Goal: Task Accomplishment & Management: Manage account settings

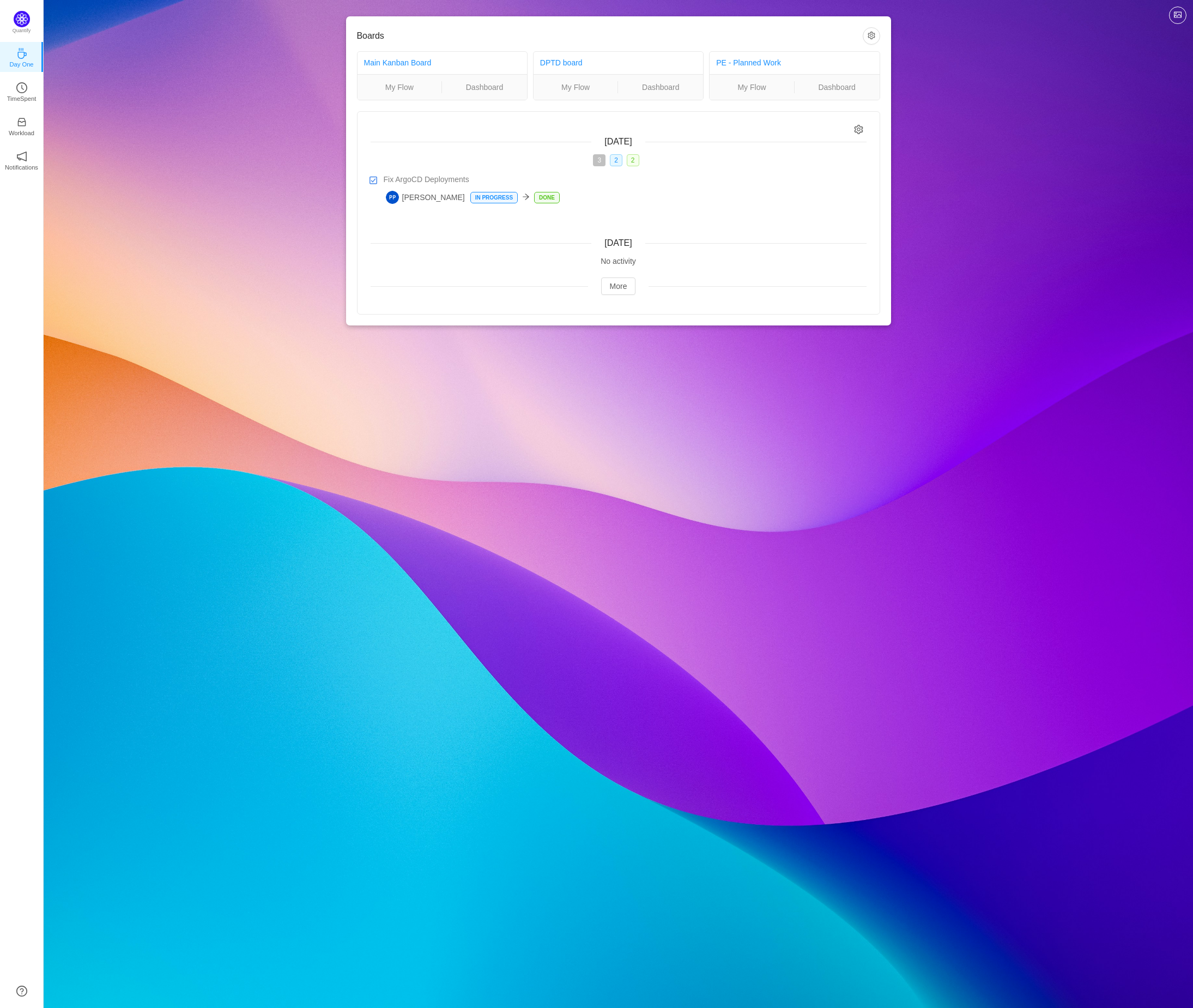
click at [342, 452] on div "Boards Main Kanban Board My Flow Dashboard DPTD board My Flow Dashboard PE - Pl…" at bounding box center [618, 504] width 1150 height 1008
click at [23, 91] on icon "icon: clock-circle" at bounding box center [21, 87] width 11 height 11
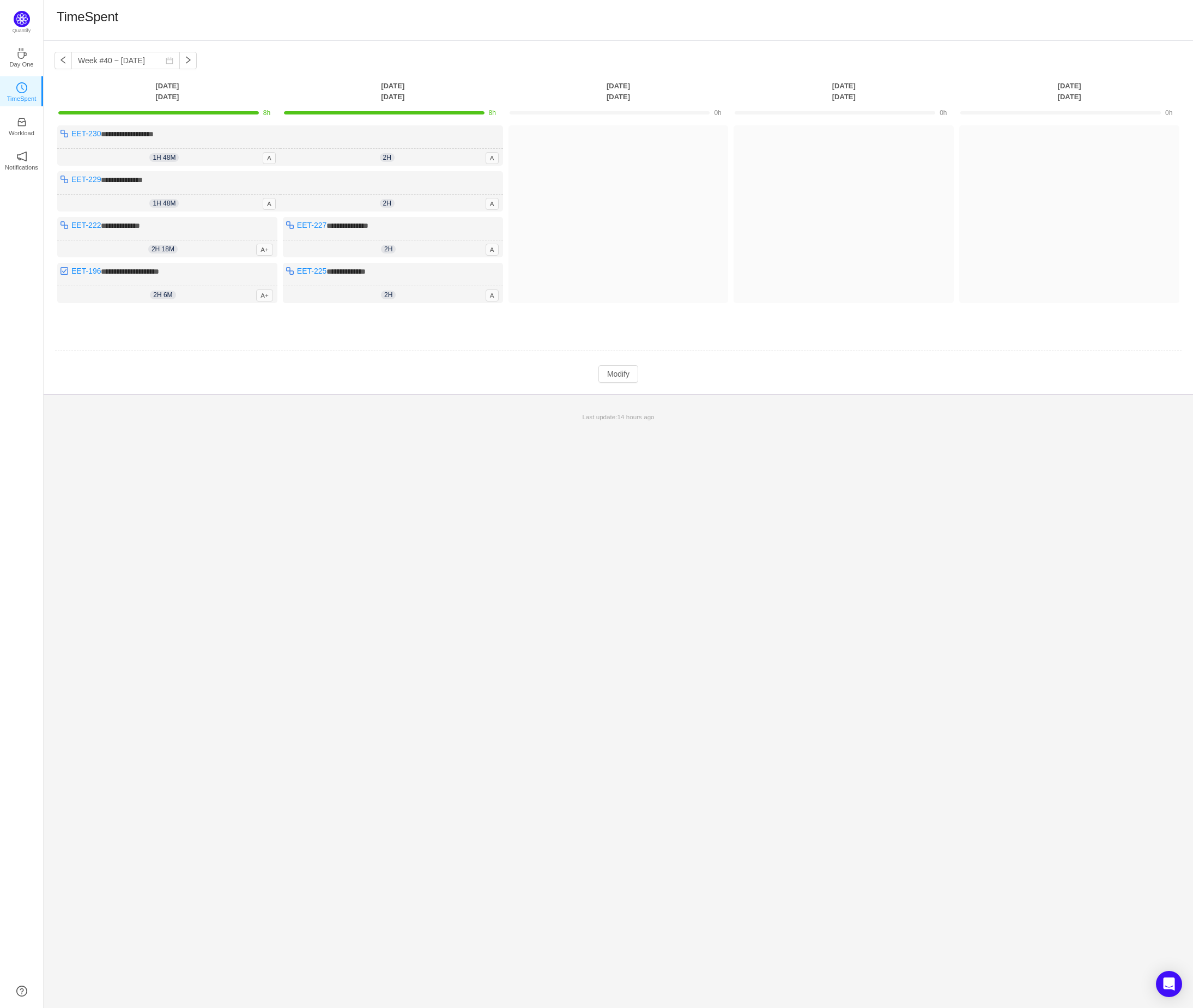
click at [315, 560] on div "**********" at bounding box center [618, 524] width 1150 height 967
click at [628, 371] on button "Modify" at bounding box center [618, 374] width 40 height 17
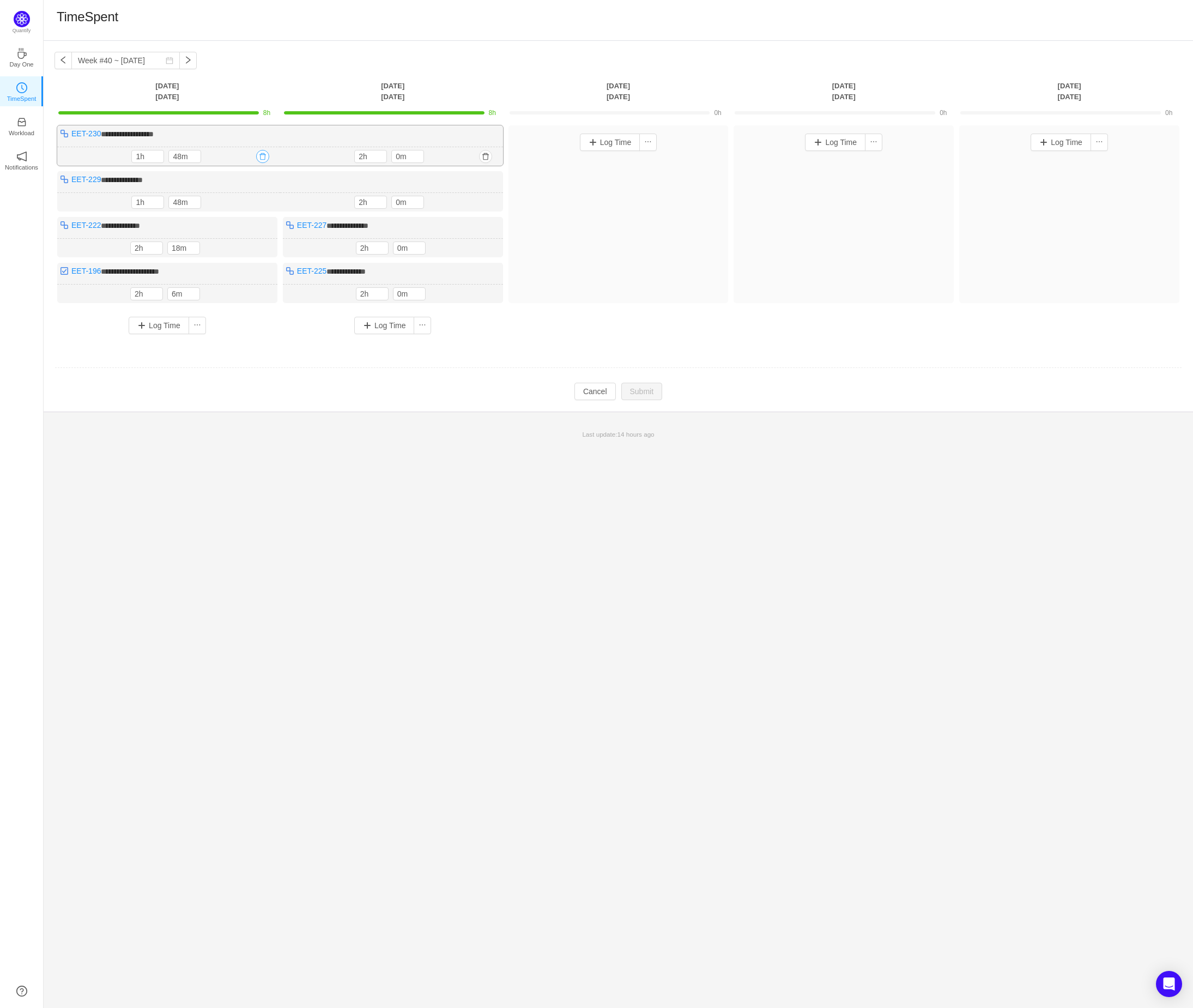
click at [265, 158] on button "button" at bounding box center [263, 156] width 13 height 13
click at [254, 203] on button "Yes" at bounding box center [250, 203] width 21 height 13
click at [485, 156] on button "button" at bounding box center [485, 156] width 13 height 13
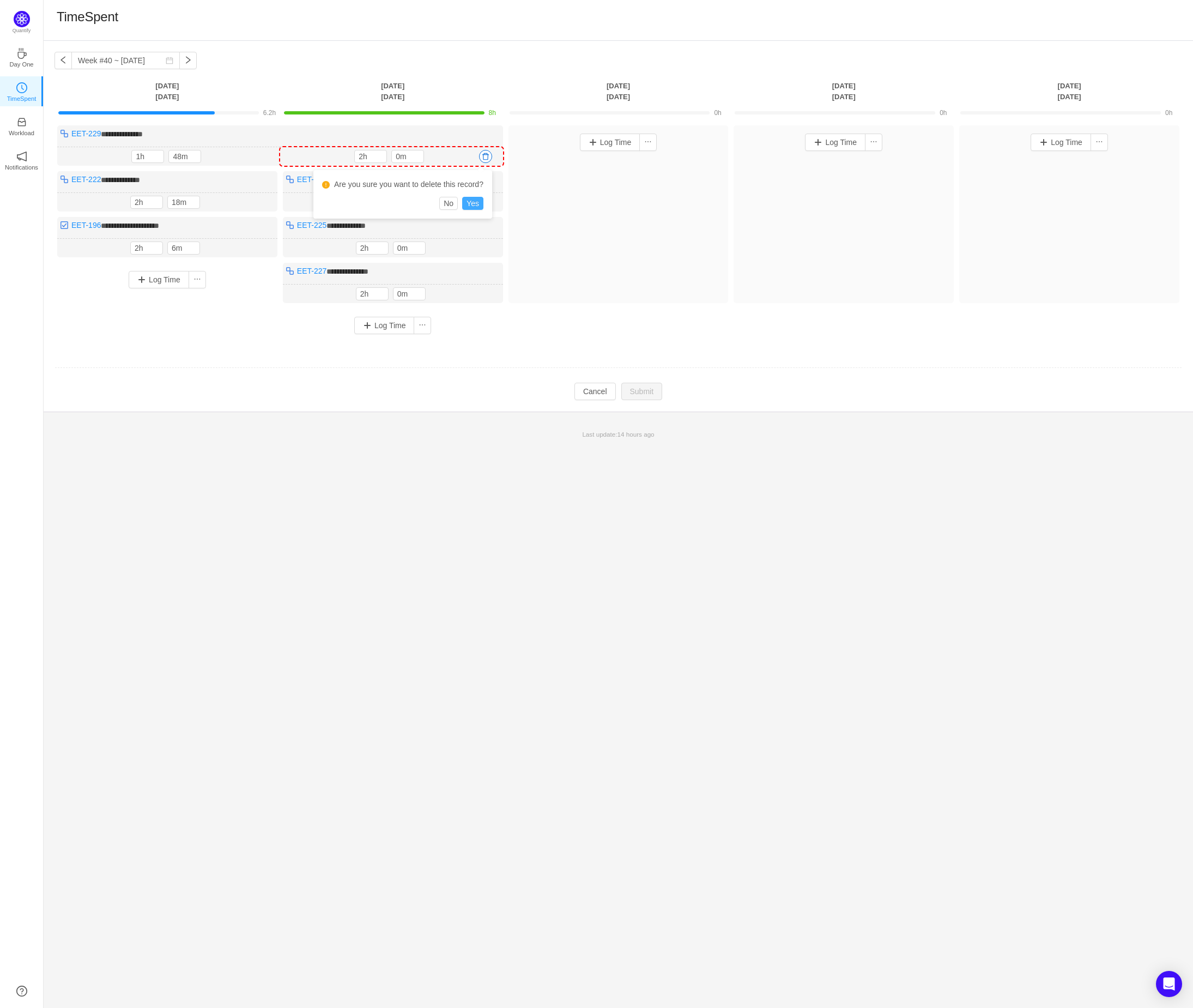
click at [476, 205] on button "Yes" at bounding box center [473, 203] width 21 height 13
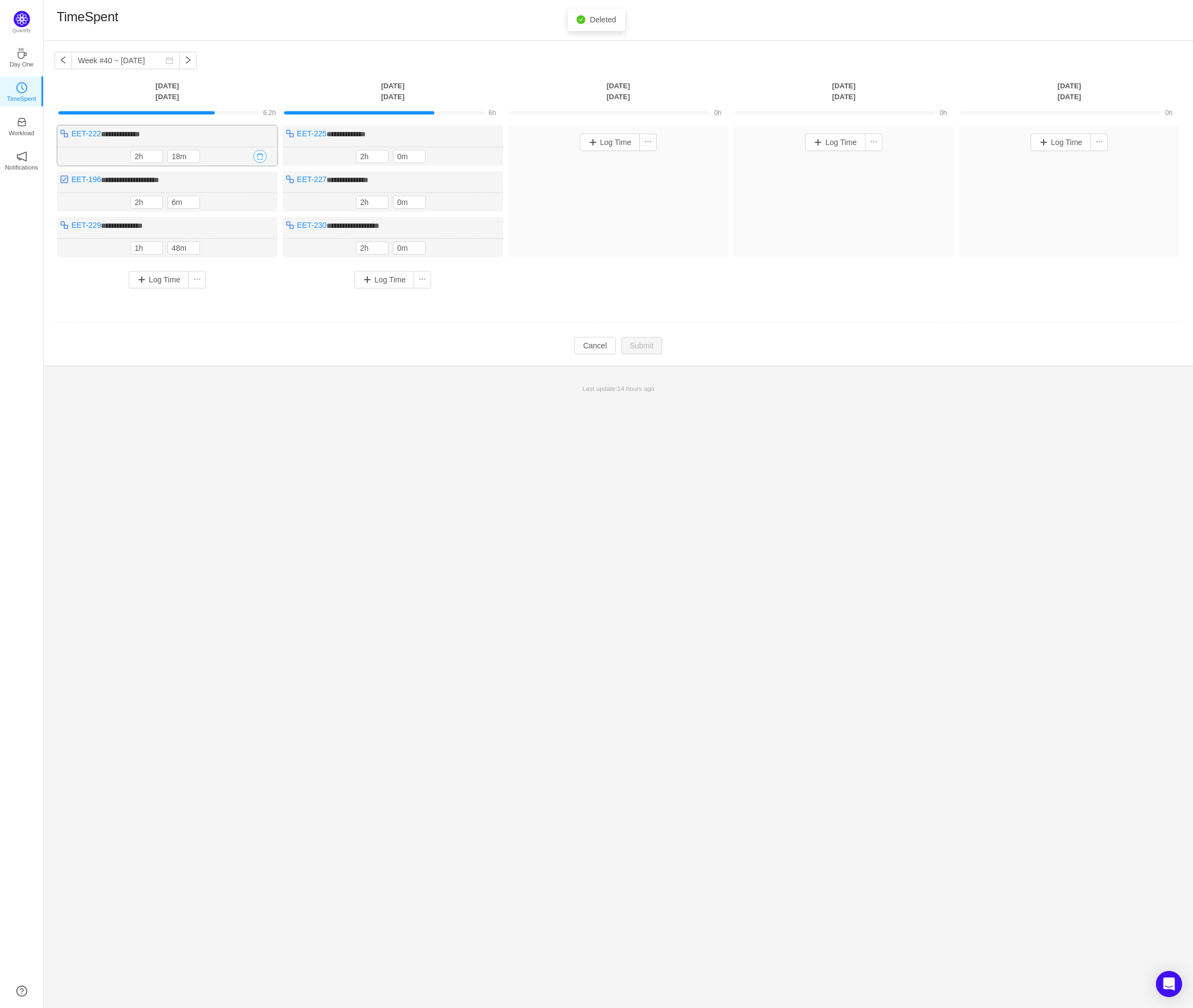
click at [259, 154] on button "button" at bounding box center [260, 156] width 13 height 13
click at [243, 201] on button "Yes" at bounding box center [247, 203] width 21 height 13
click at [262, 157] on button "button" at bounding box center [260, 156] width 13 height 13
click at [250, 201] on button "Yes" at bounding box center [247, 203] width 21 height 13
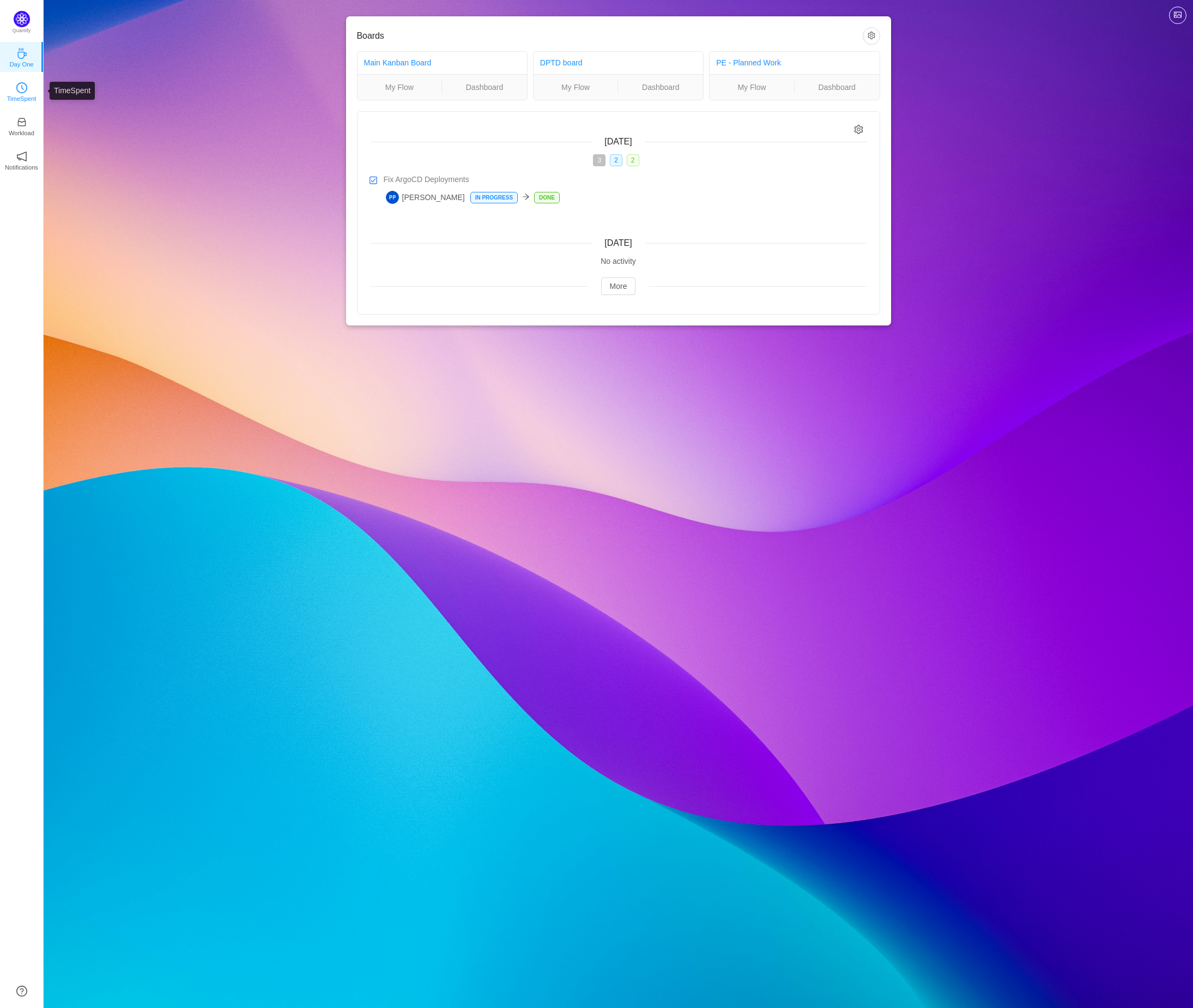
click at [23, 92] on icon "icon: clock-circle" at bounding box center [21, 87] width 11 height 11
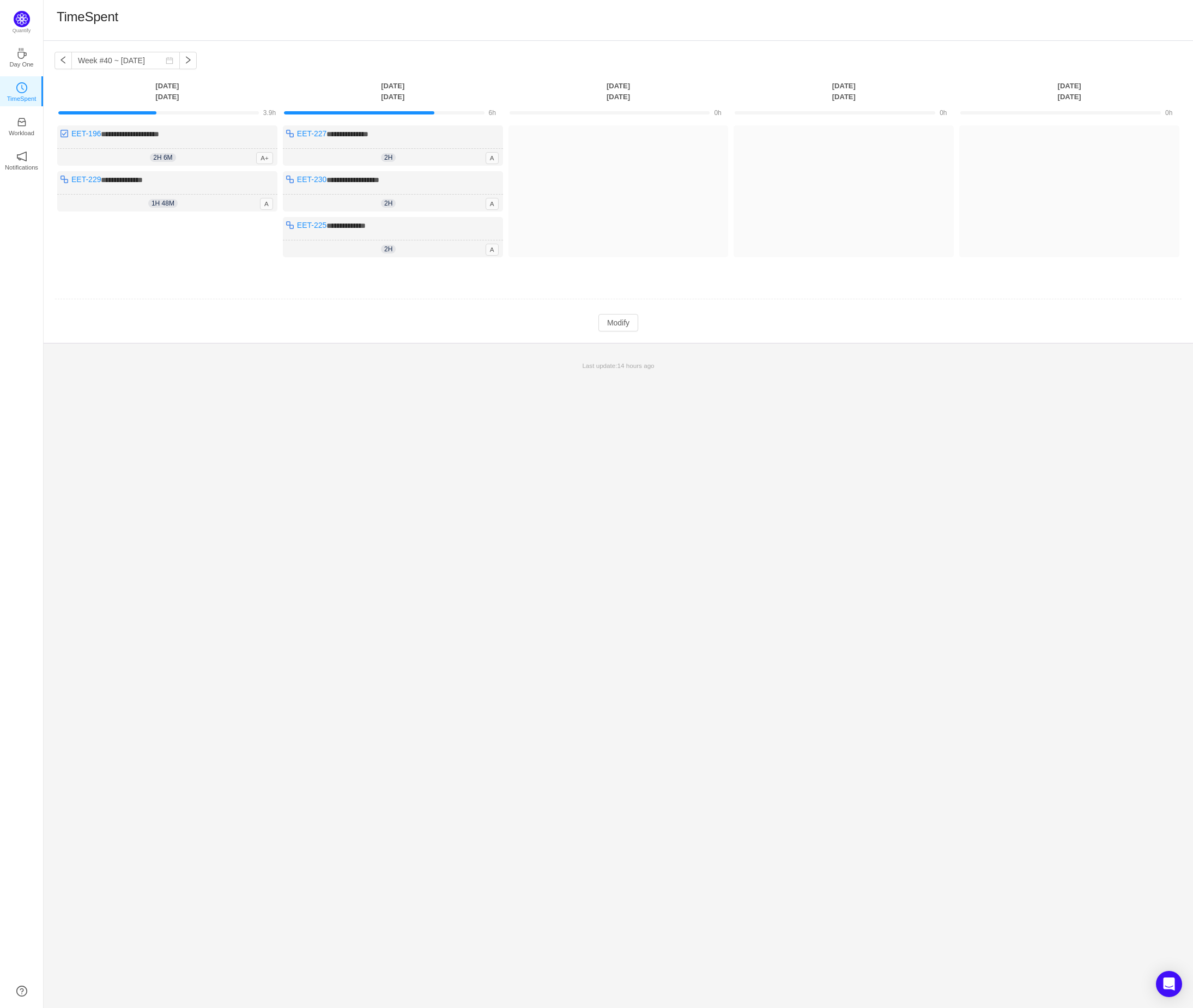
click at [245, 236] on div "Log Time" at bounding box center [167, 242] width 220 height 51
click at [633, 318] on button "Modify" at bounding box center [618, 322] width 40 height 17
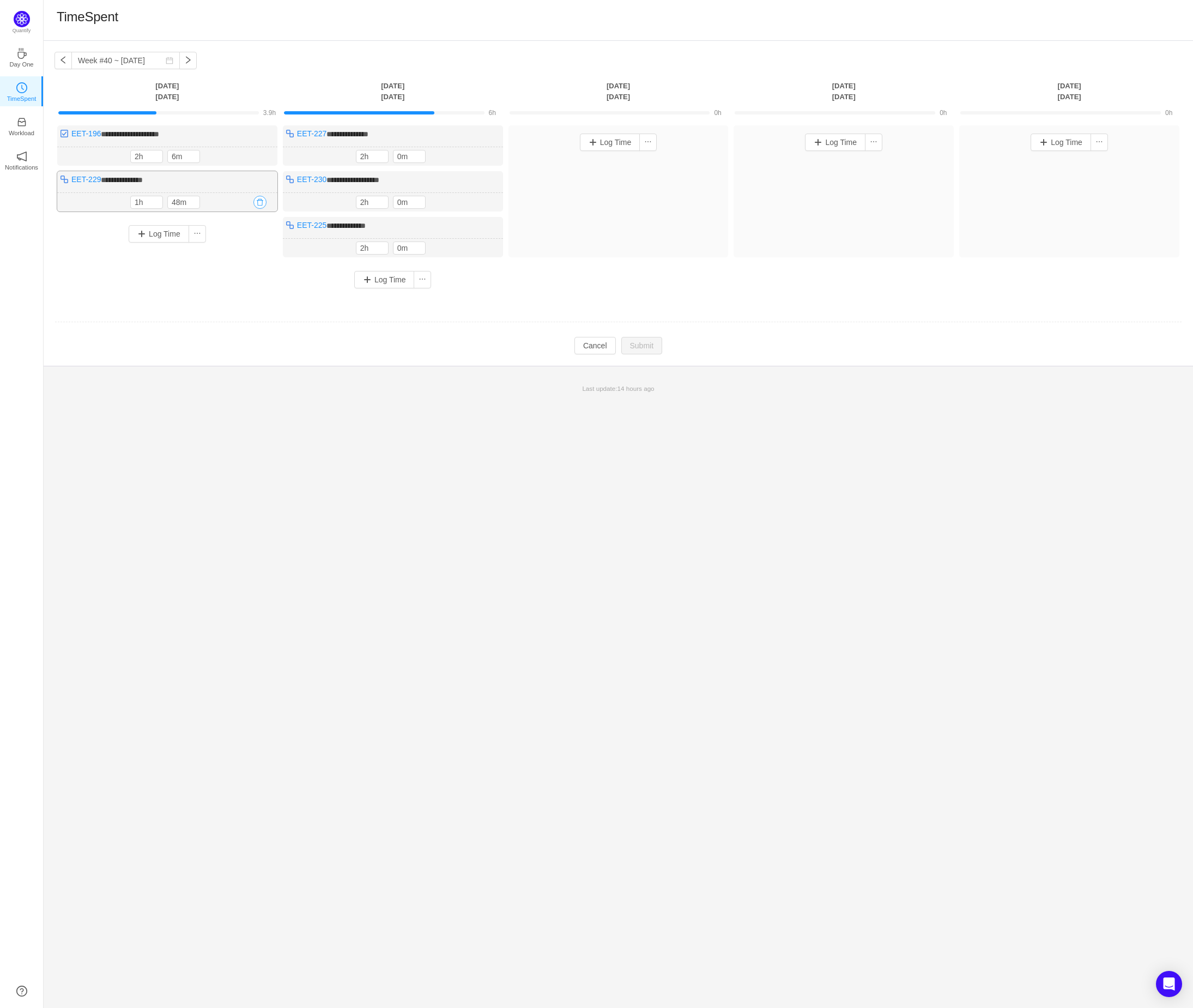
click at [263, 205] on button "button" at bounding box center [260, 202] width 13 height 13
click at [247, 251] on button "Yes" at bounding box center [247, 249] width 21 height 13
click at [486, 155] on button "button" at bounding box center [485, 156] width 13 height 13
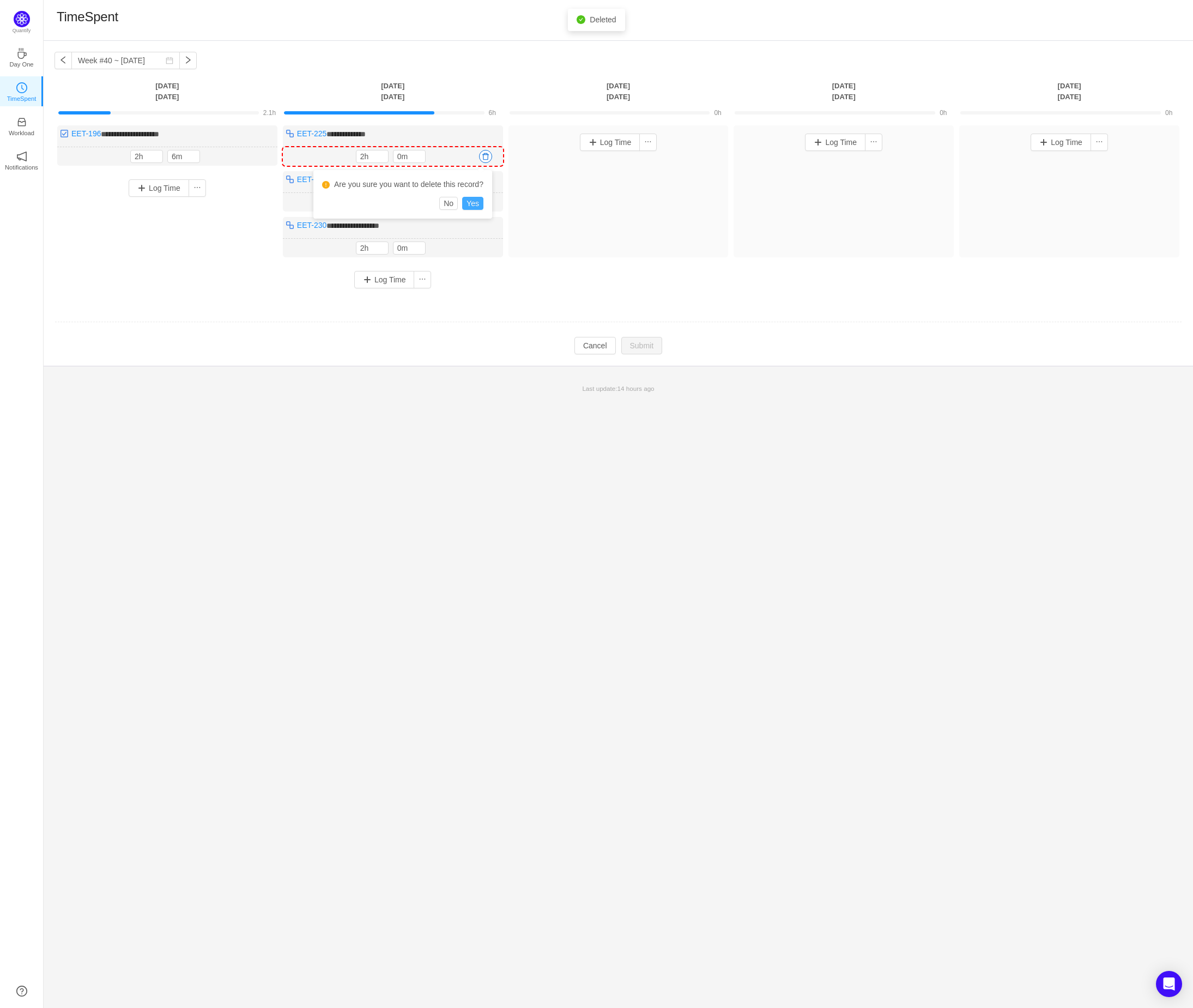
click at [476, 200] on button "Yes" at bounding box center [473, 203] width 21 height 13
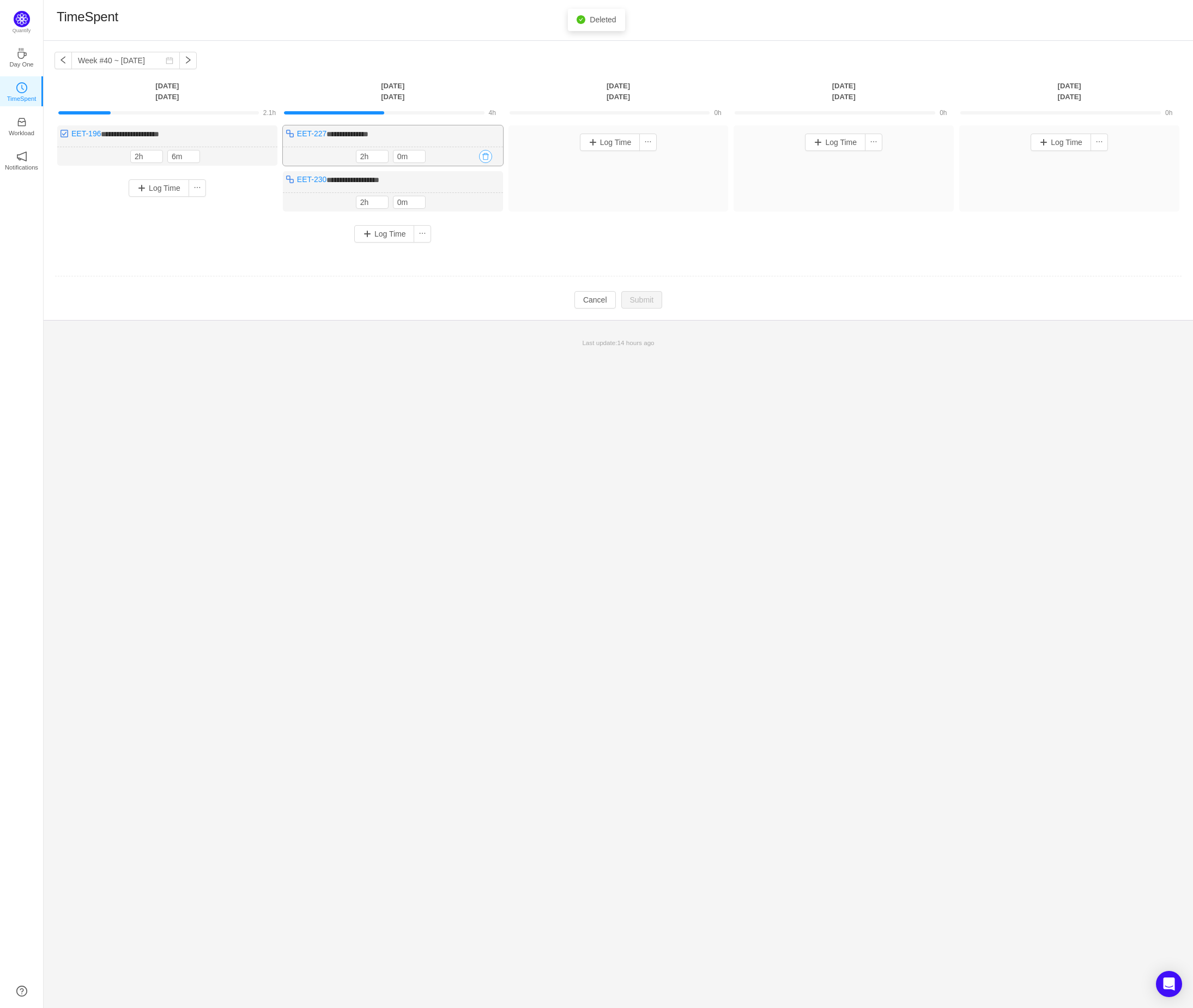
click at [488, 155] on button "button" at bounding box center [485, 156] width 13 height 13
click at [477, 205] on button "Yes" at bounding box center [473, 203] width 21 height 13
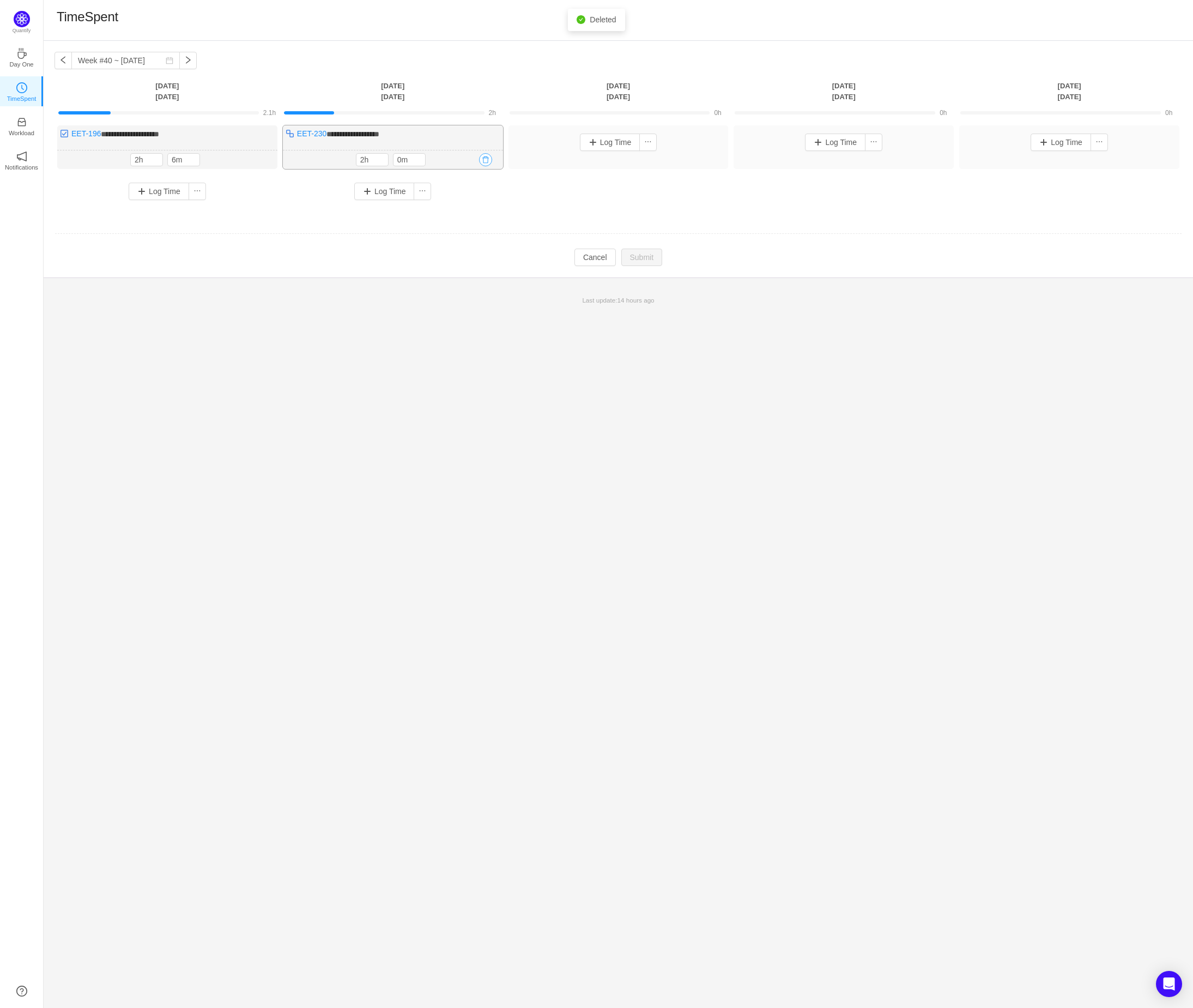
click at [487, 159] on button "button" at bounding box center [485, 159] width 13 height 13
click at [482, 207] on button "Yes" at bounding box center [473, 207] width 21 height 13
click at [232, 223] on td at bounding box center [618, 234] width 1128 height 28
type input "1h"
click at [155, 162] on icon "icon: down" at bounding box center [157, 162] width 4 height 4
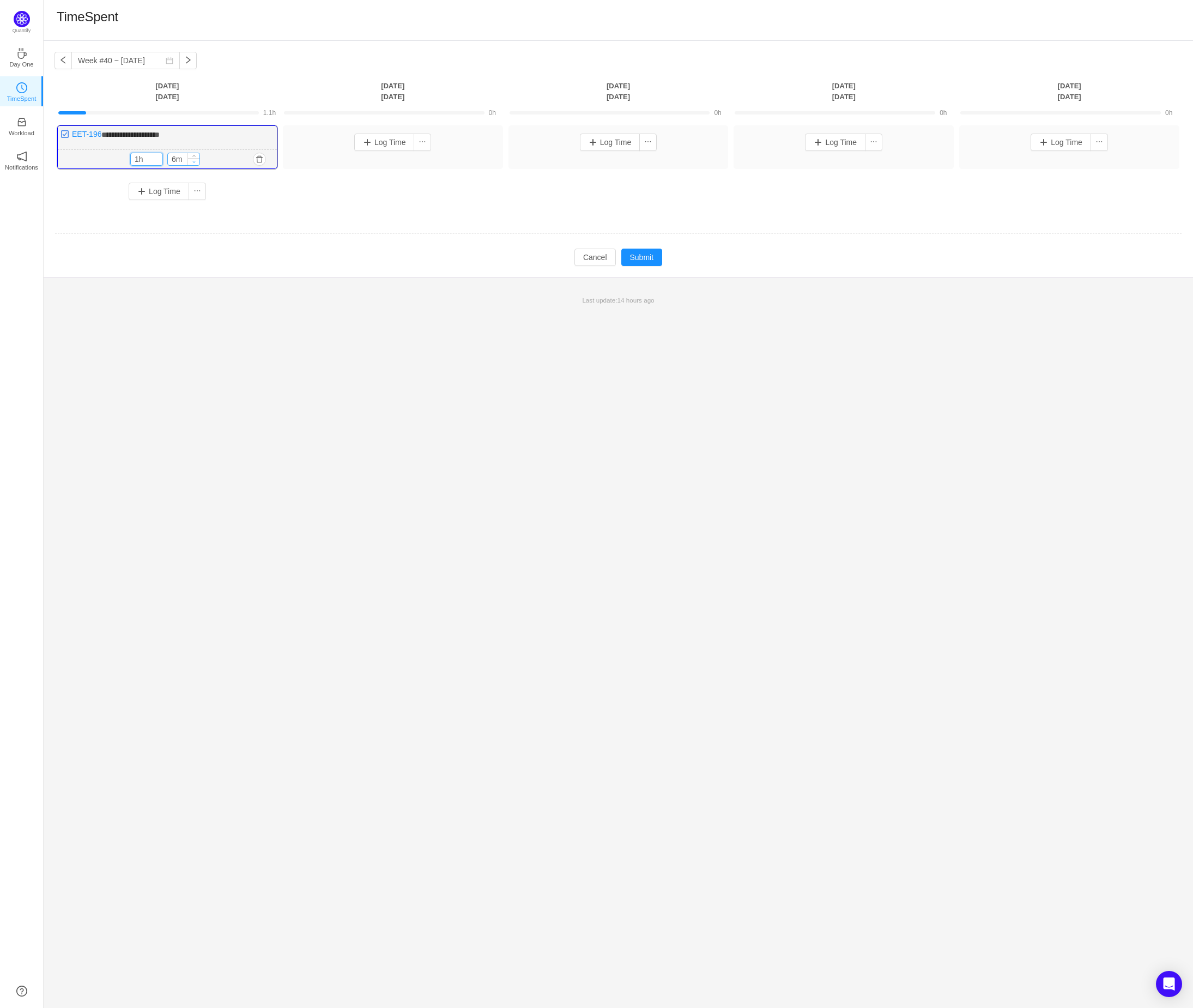
type input "0m"
click at [197, 159] on span "Decrease Value" at bounding box center [194, 161] width 12 height 7
click at [236, 225] on td at bounding box center [618, 234] width 1128 height 28
click at [660, 259] on button "Submit" at bounding box center [642, 257] width 41 height 17
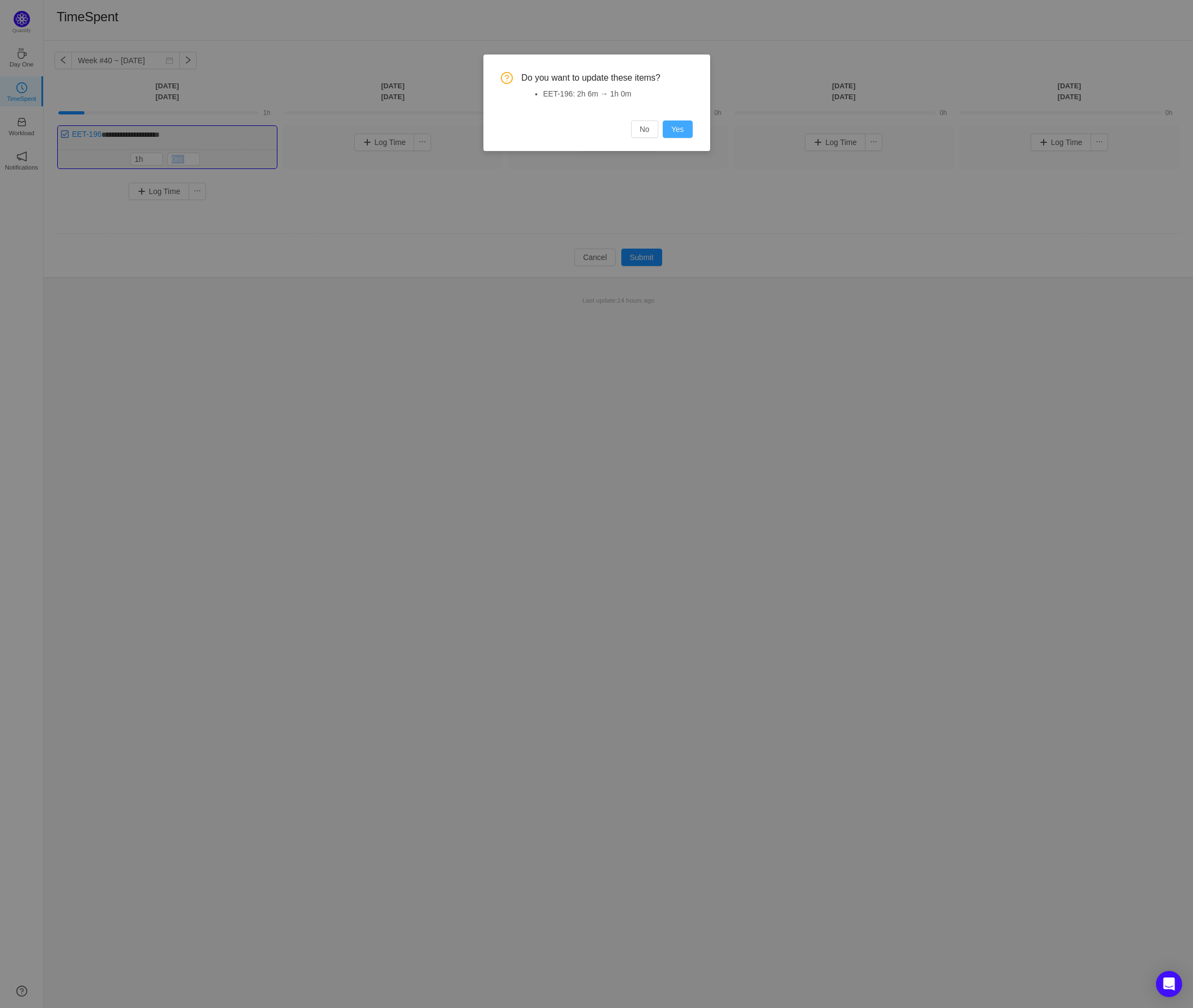
click at [675, 131] on button "Yes" at bounding box center [678, 129] width 30 height 17
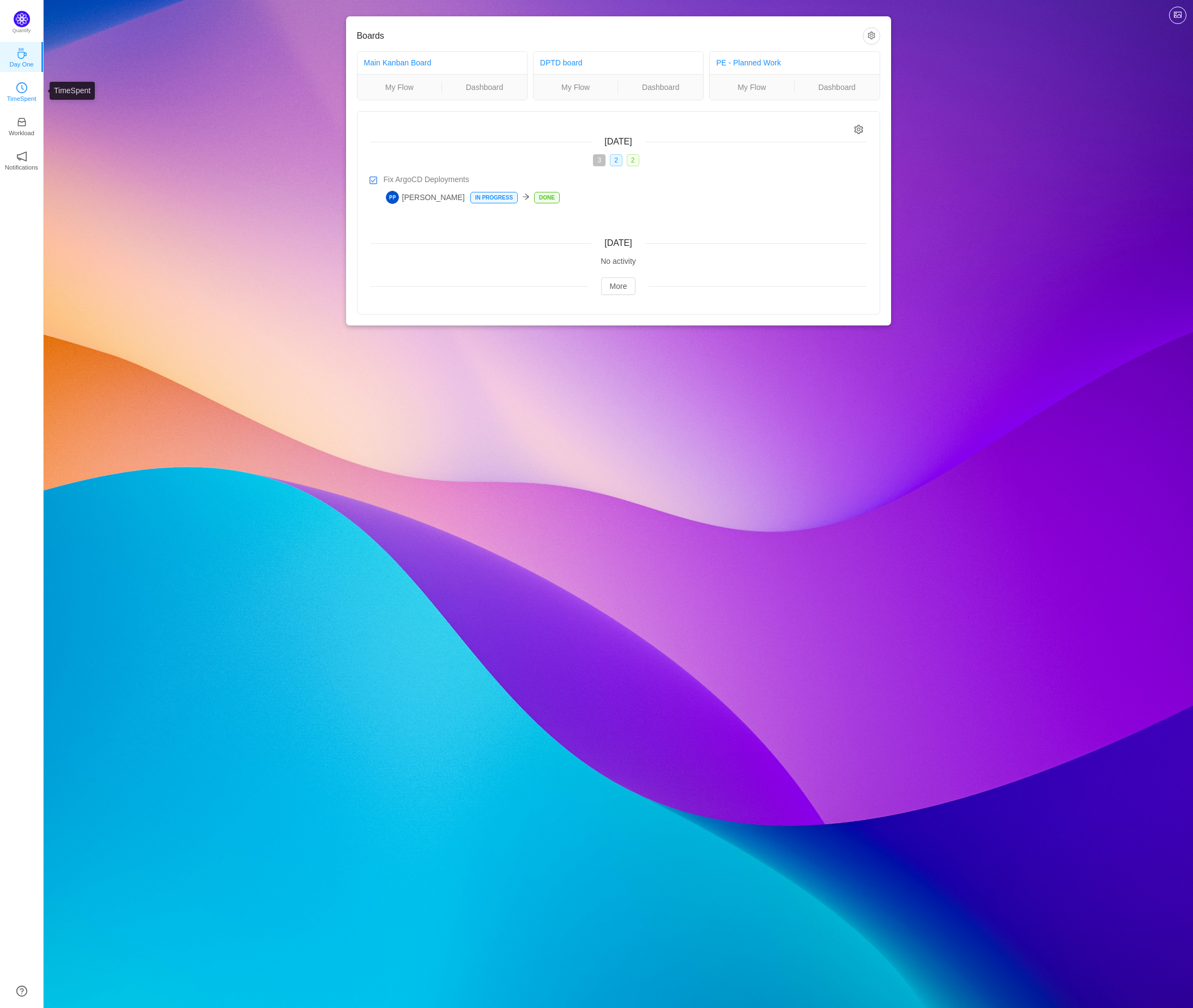
click at [25, 92] on icon "icon: clock-circle" at bounding box center [21, 87] width 11 height 11
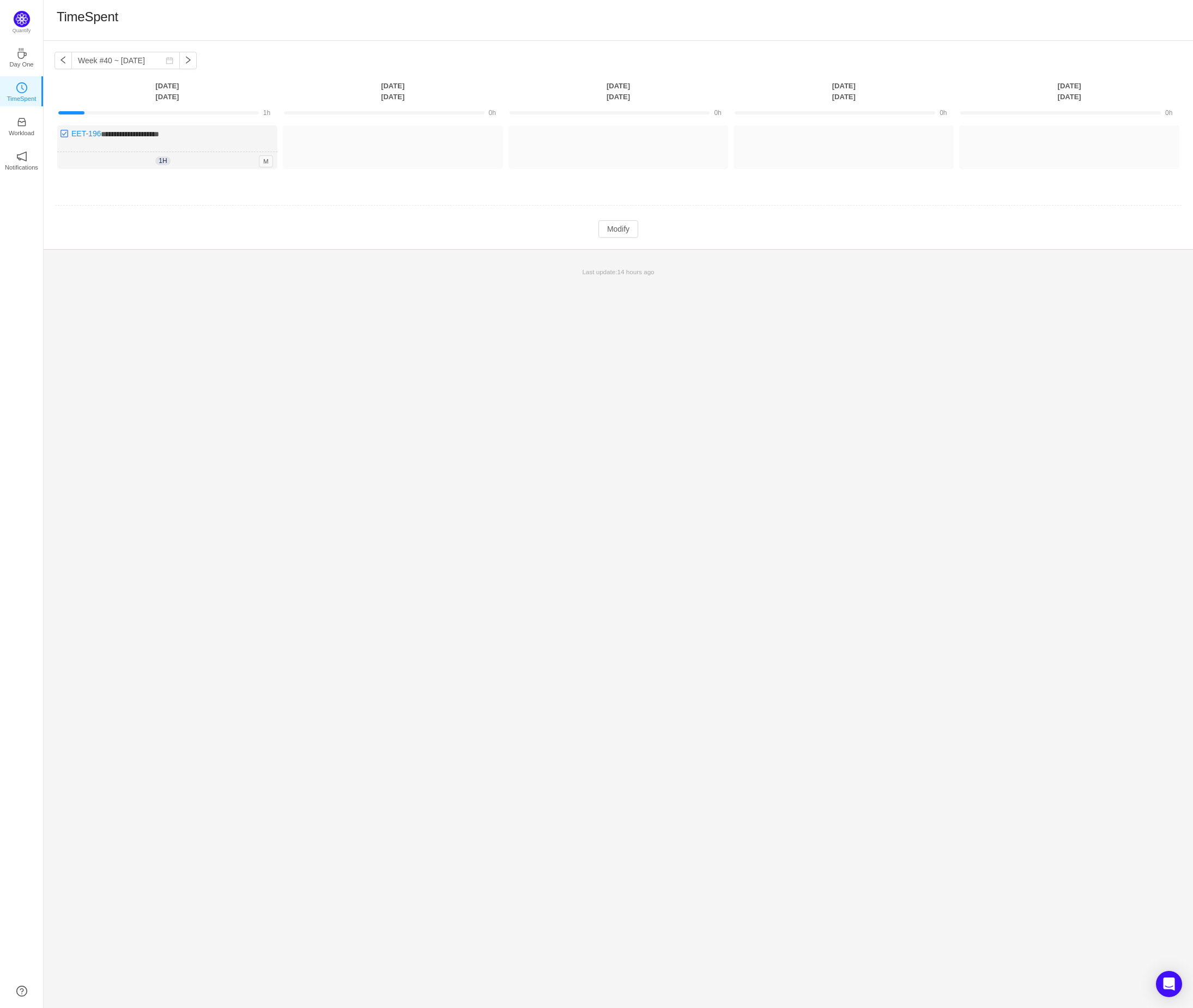
click at [361, 279] on div "Last update: 14 hours ago" at bounding box center [618, 272] width 1150 height 23
click at [376, 143] on button "Log Time" at bounding box center [385, 142] width 61 height 17
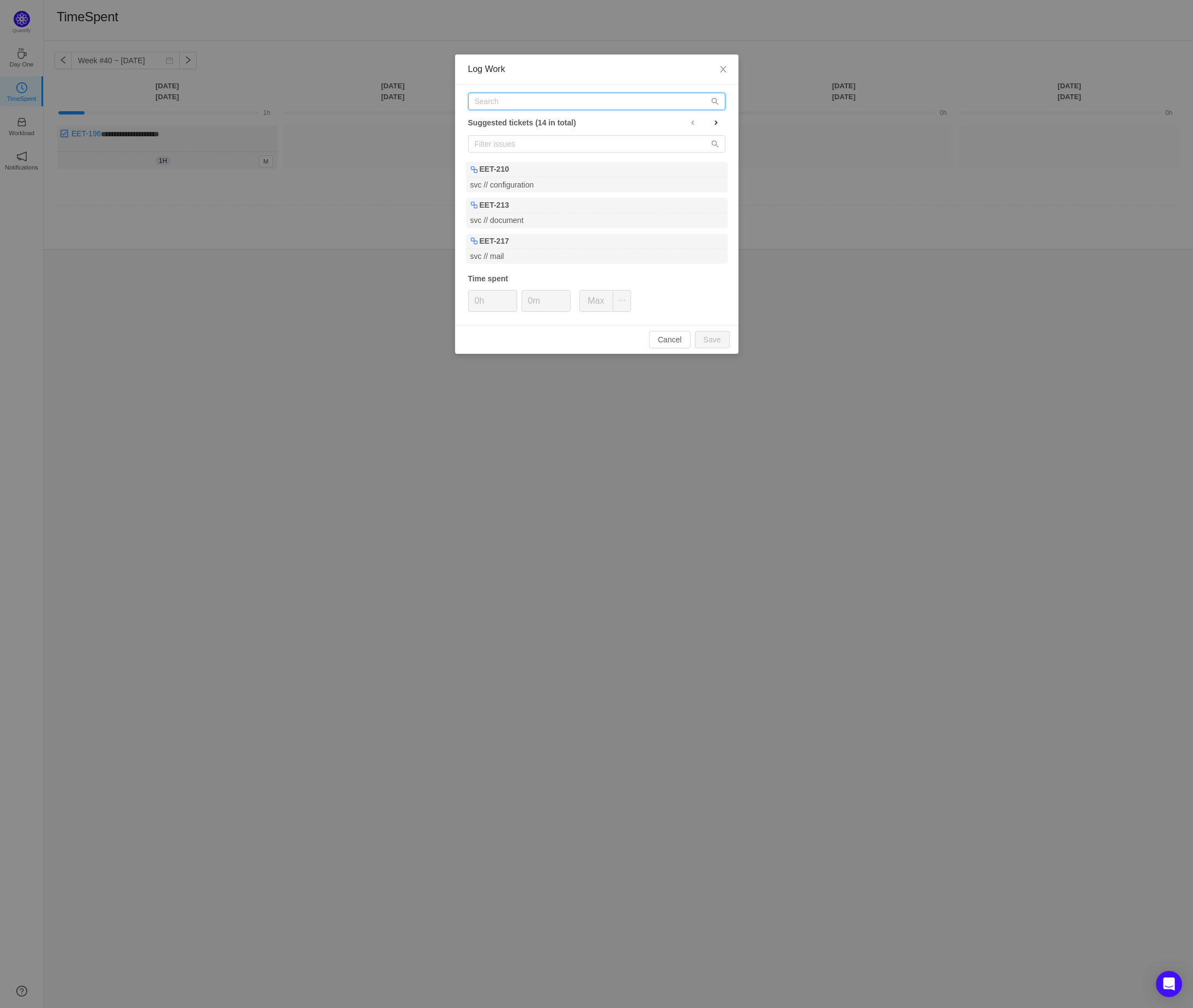
click at [506, 103] on input "text" at bounding box center [596, 101] width 258 height 17
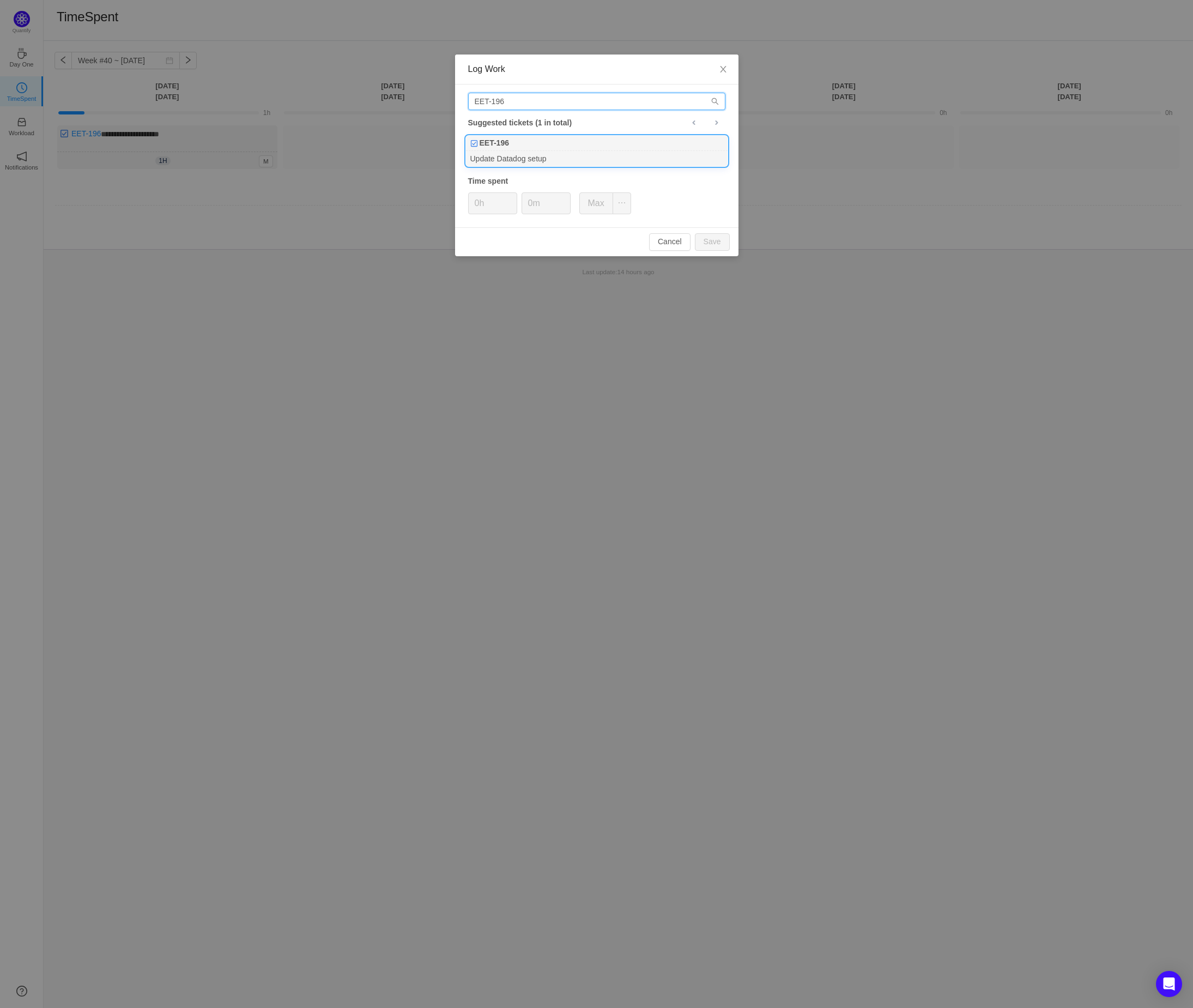
type input "EET-196"
click at [579, 143] on div "EET-196" at bounding box center [596, 143] width 261 height 15
click at [713, 246] on button "Save" at bounding box center [713, 242] width 35 height 17
type input "0h"
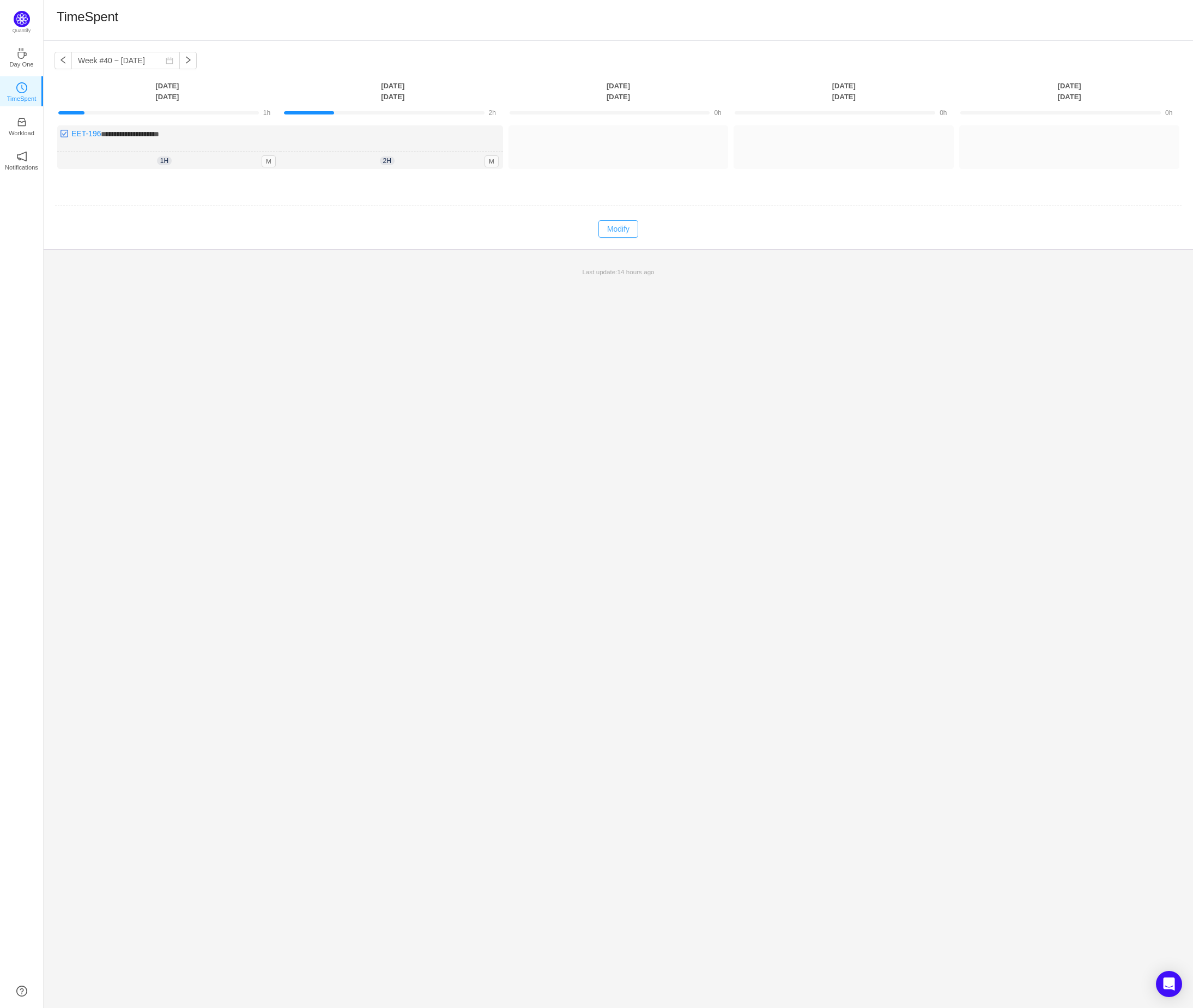
click at [611, 232] on button "Modify" at bounding box center [618, 229] width 40 height 17
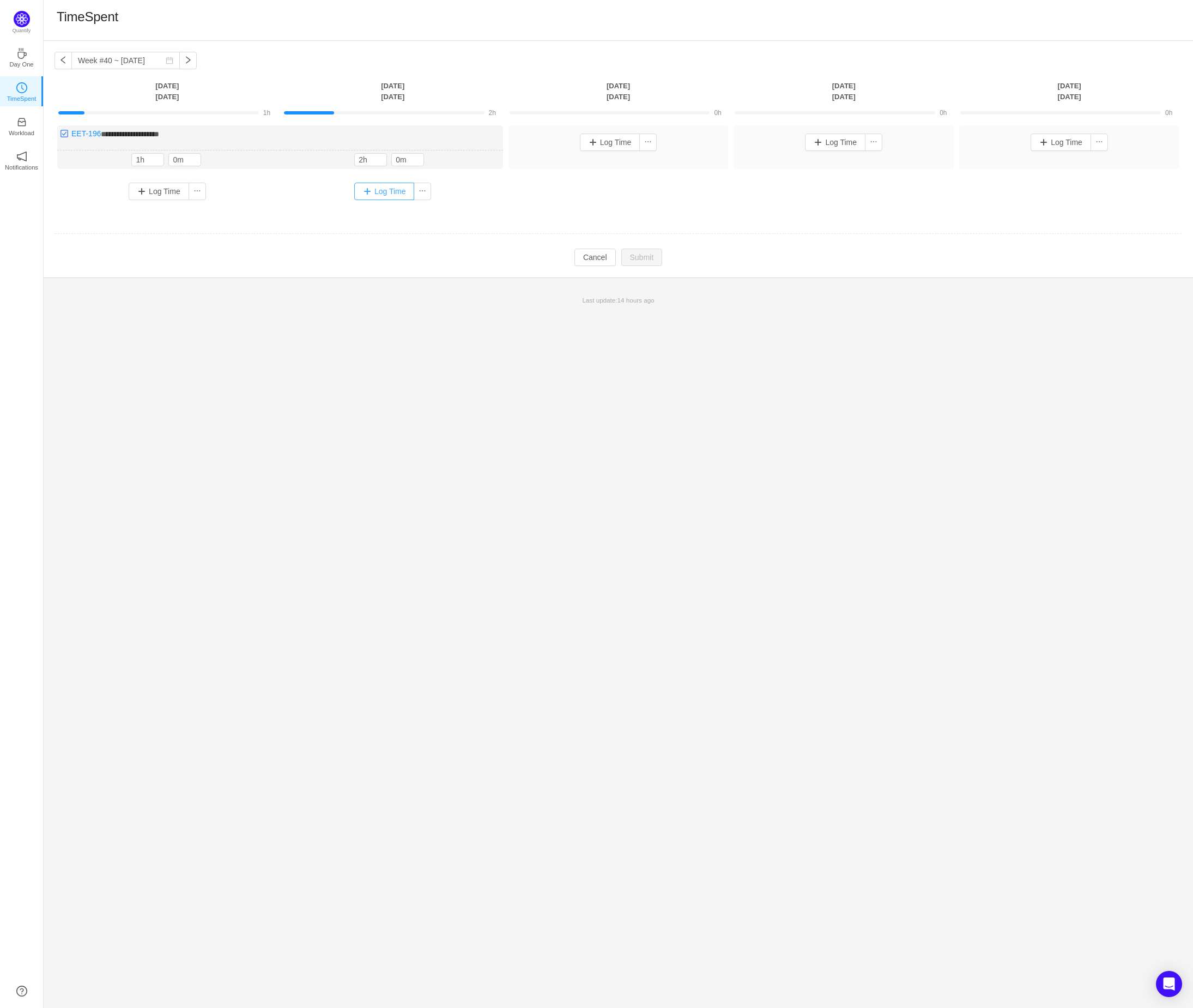
click at [396, 193] on button "Log Time" at bounding box center [385, 191] width 61 height 17
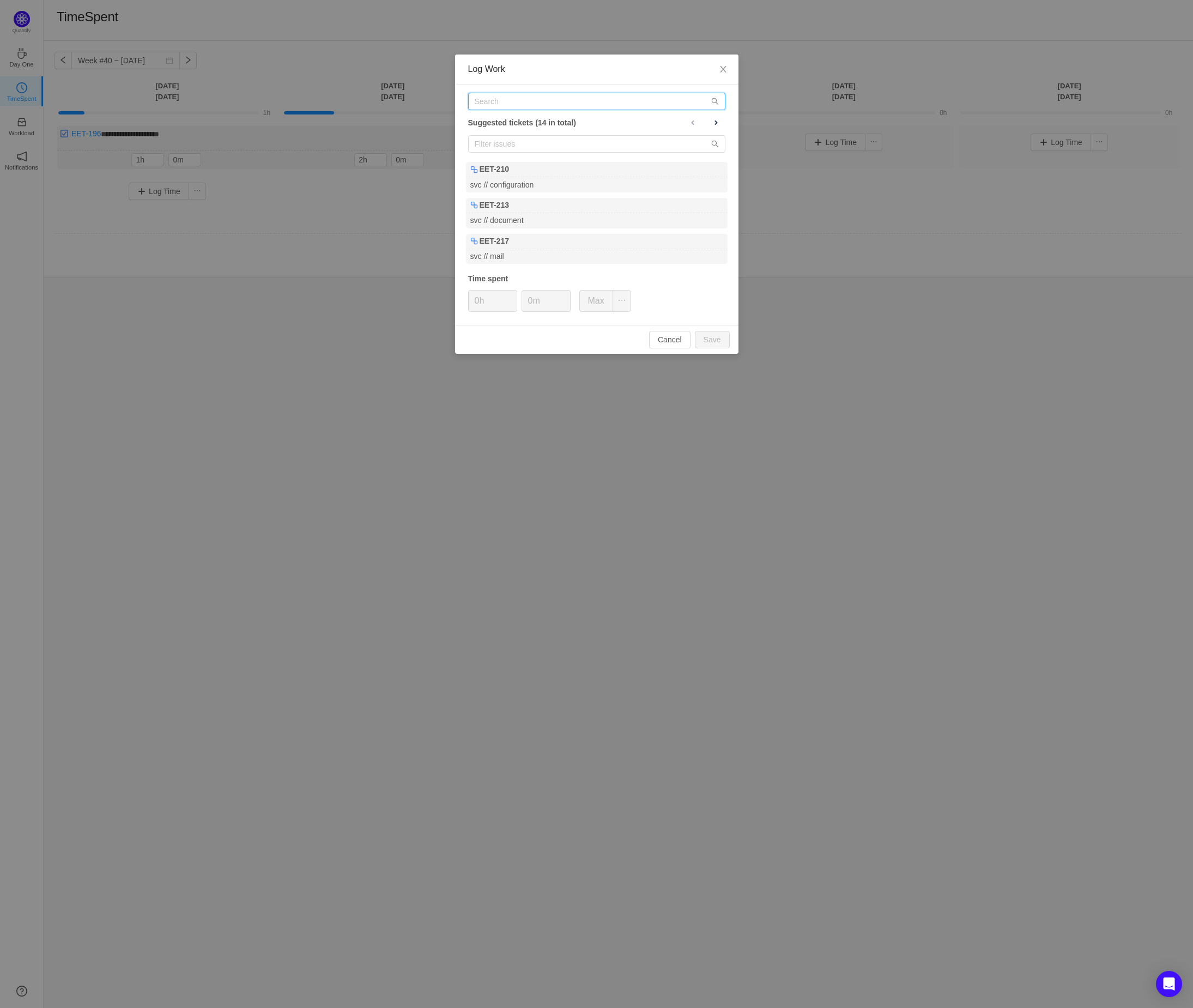
click at [504, 99] on input "text" at bounding box center [596, 101] width 258 height 17
paste input "EET-187"
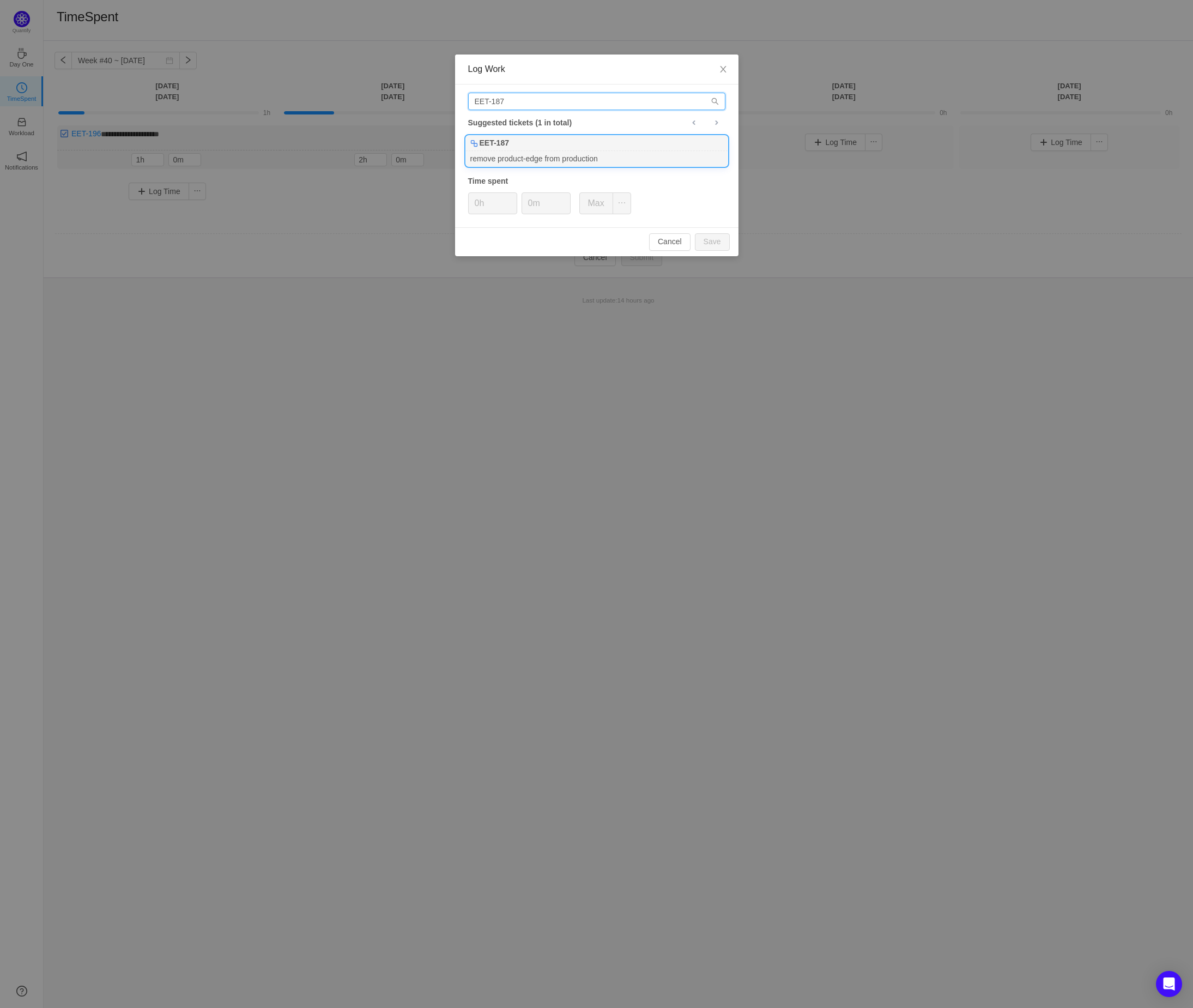
type input "EET-187"
click at [511, 146] on div "EET-187" at bounding box center [596, 143] width 261 height 15
click at [713, 247] on button "Save" at bounding box center [713, 242] width 35 height 17
type input "0h"
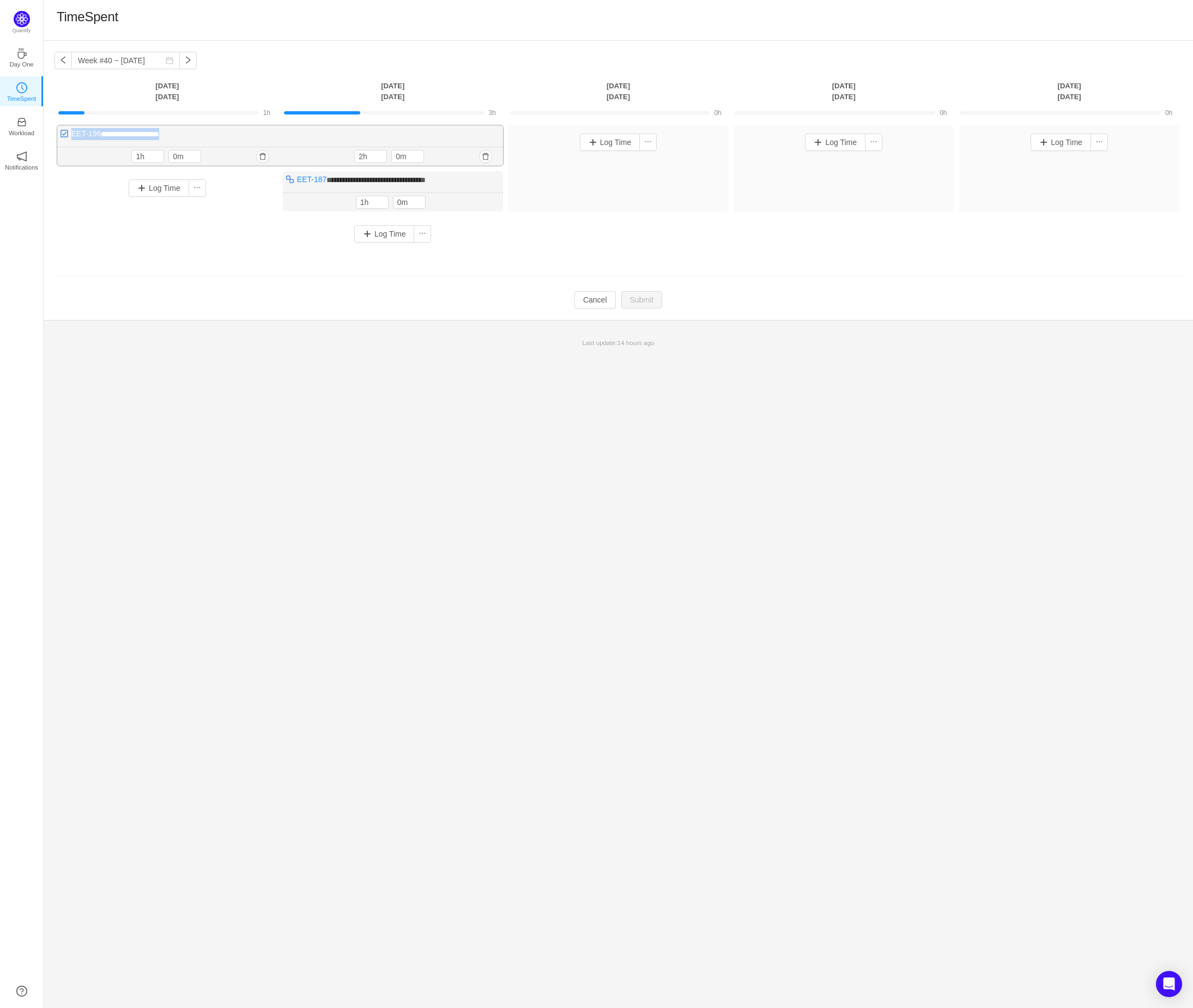
drag, startPoint x: 183, startPoint y: 135, endPoint x: 70, endPoint y: 133, distance: 113.0
click at [70, 133] on div "**********" at bounding box center [280, 145] width 446 height 40
drag, startPoint x: 459, startPoint y: 180, endPoint x: 298, endPoint y: 184, distance: 161.0
click at [298, 184] on div "**********" at bounding box center [393, 191] width 220 height 40
click at [396, 537] on div "**********" at bounding box center [618, 524] width 1150 height 967
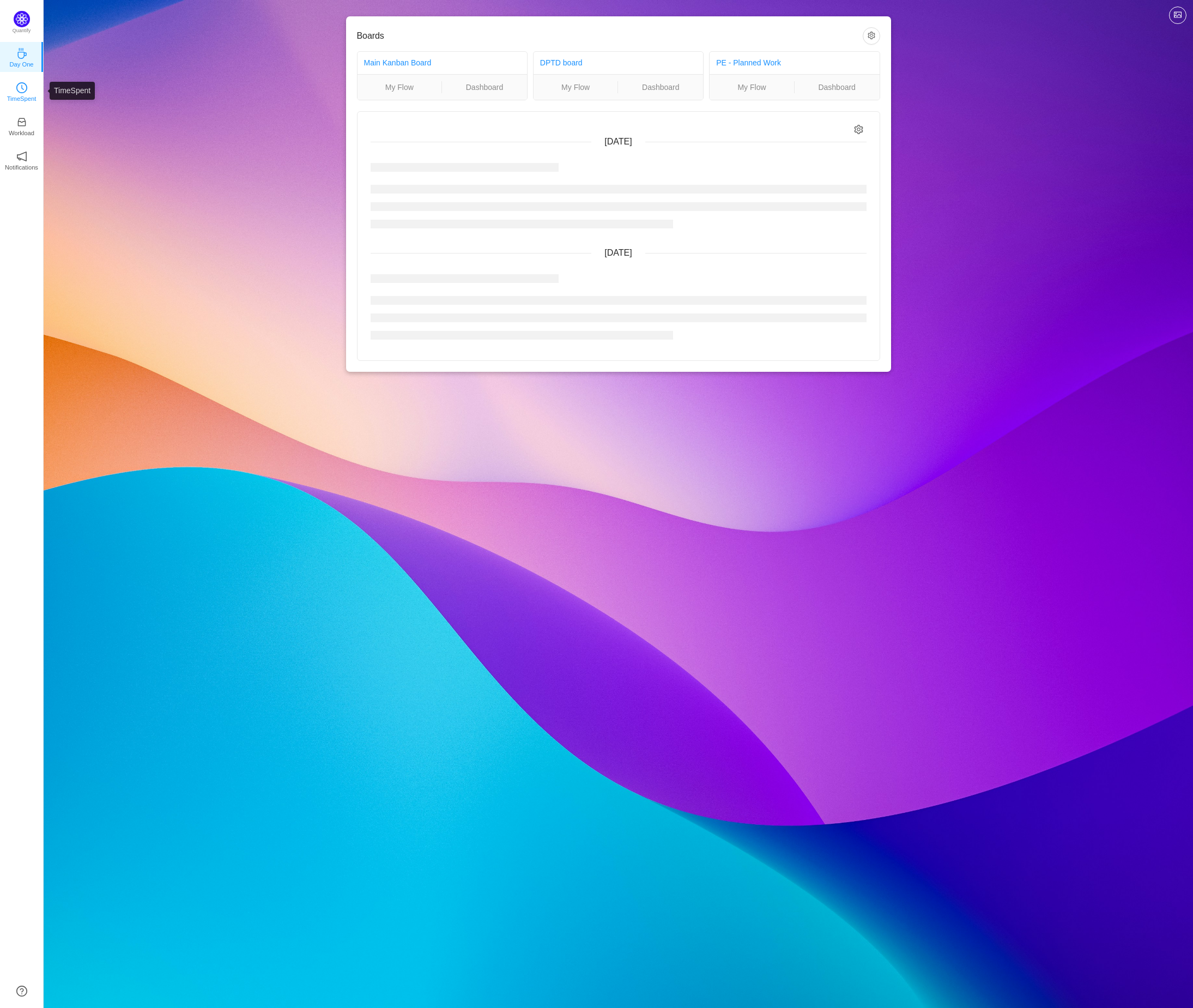
click at [16, 92] on link "TimeSpent" at bounding box center [21, 91] width 11 height 11
